Goal: Transaction & Acquisition: Subscribe to service/newsletter

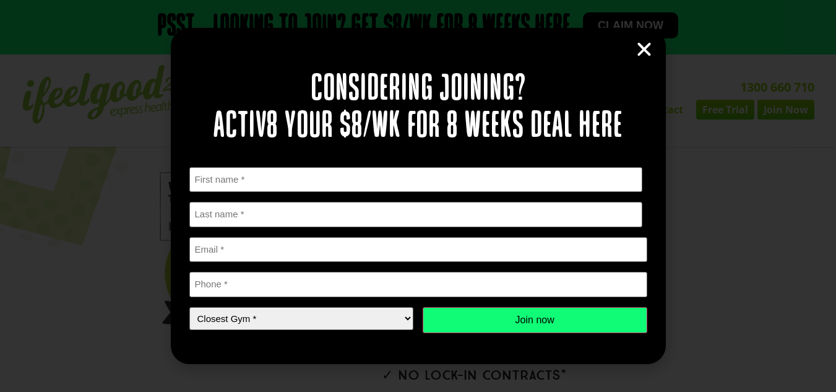
click at [643, 53] on icon "Close" at bounding box center [644, 49] width 19 height 19
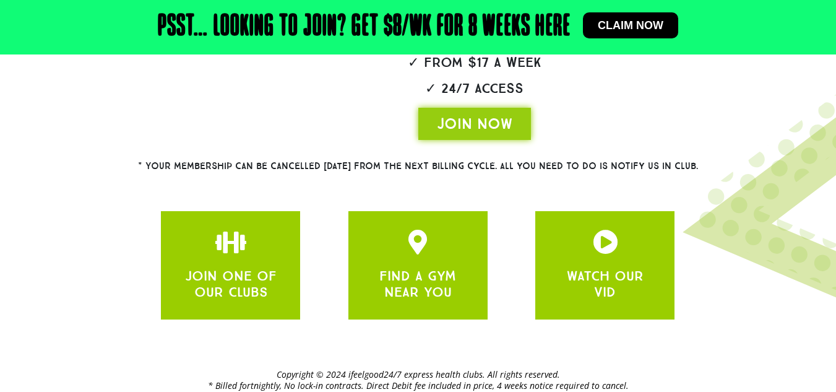
scroll to position [373, 0]
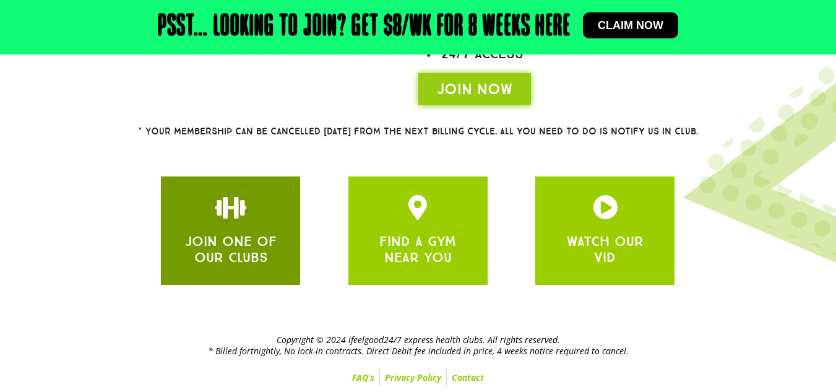
click at [245, 222] on div at bounding box center [230, 209] width 102 height 29
click at [238, 226] on div "JOIN ONE OF OUR CLUBS" at bounding box center [230, 230] width 102 height 71
click at [218, 234] on link "JOIN ONE OF OUR CLUBS" at bounding box center [231, 249] width 92 height 33
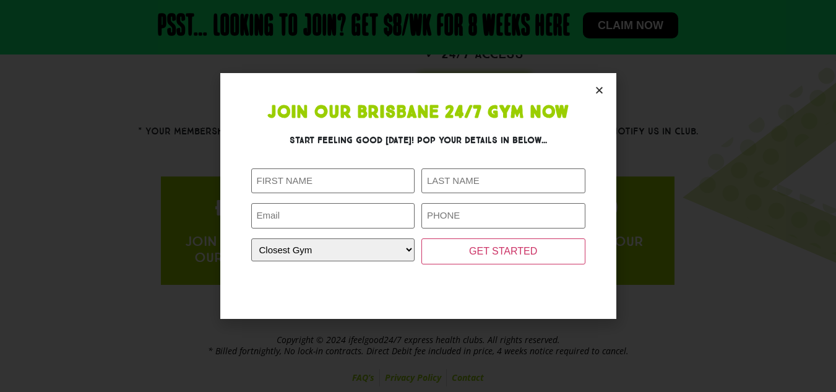
click at [605, 94] on section "Join Our Brisbane 24/7 Gym Now Start feeling good [DATE]! Pop your details in b…" at bounding box center [418, 195] width 396 height 245
click at [600, 89] on icon "Close" at bounding box center [599, 89] width 9 height 9
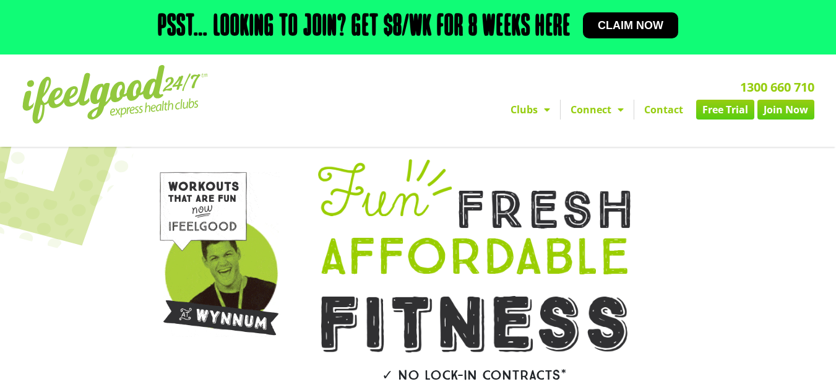
click at [501, 28] on h2 "Psst… Looking to join? Get $8/wk for 8 weeks here" at bounding box center [364, 27] width 413 height 30
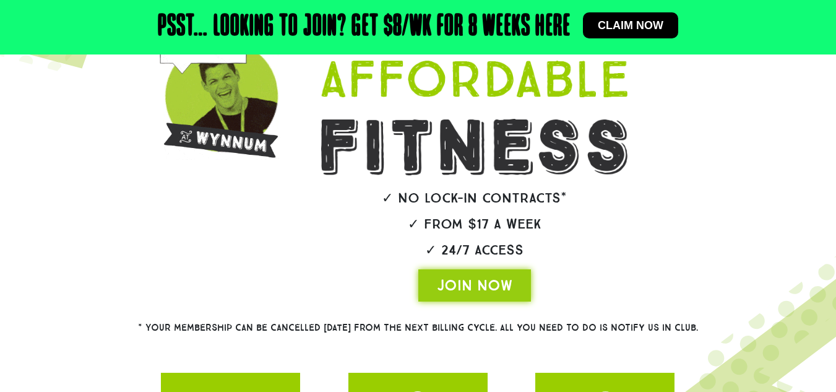
scroll to position [188, 0]
